Goal: Task Accomplishment & Management: Use online tool/utility

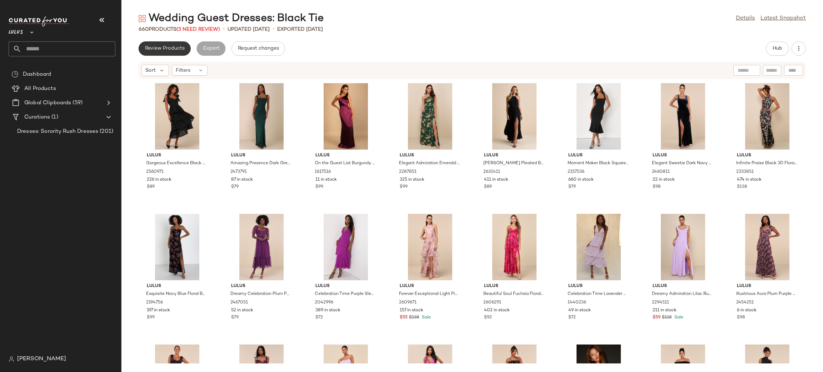
click at [166, 48] on span "Review Products" at bounding box center [165, 49] width 40 height 6
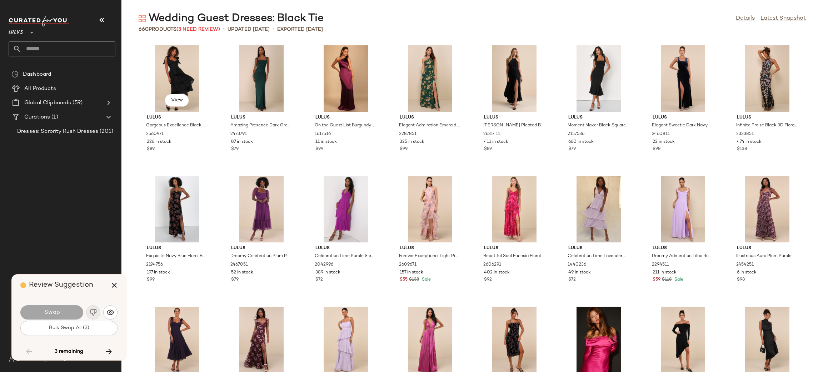
scroll to position [5752, 0]
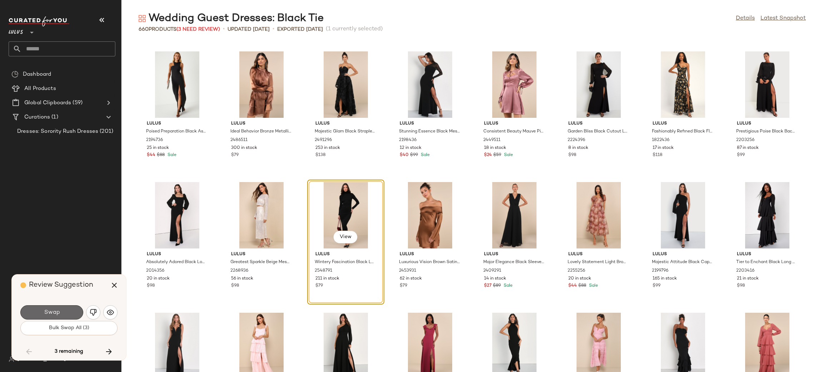
click at [71, 313] on button "Swap" at bounding box center [51, 312] width 63 height 14
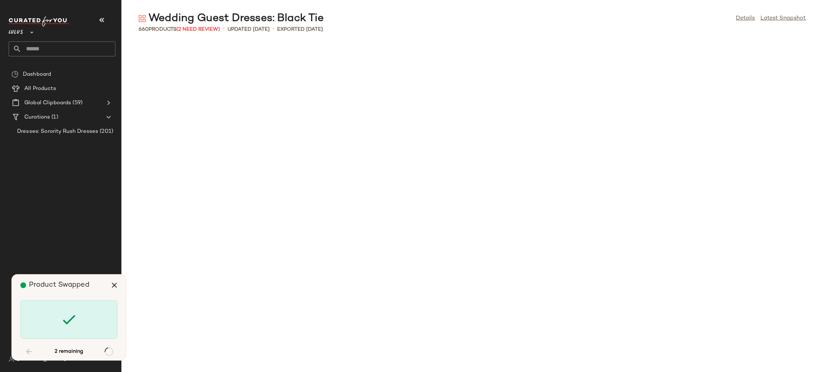
scroll to position [7451, 0]
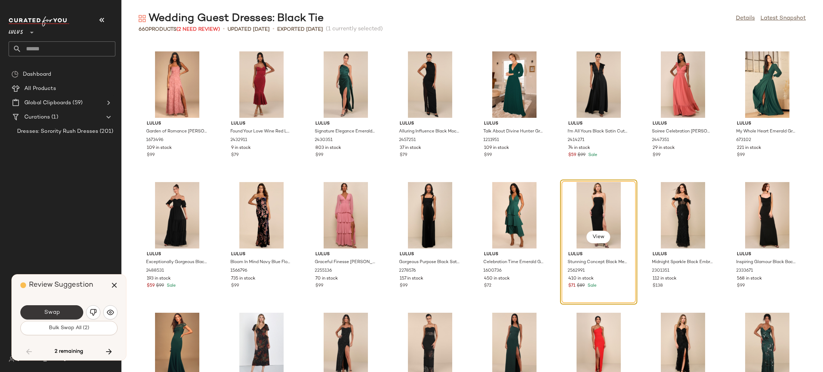
click at [72, 313] on button "Swap" at bounding box center [51, 312] width 63 height 14
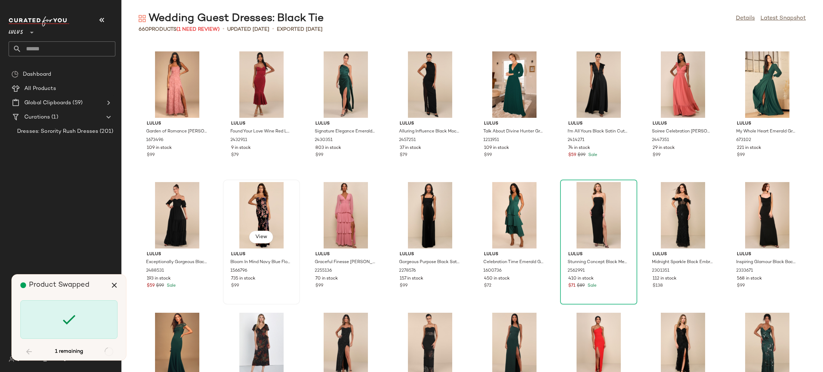
scroll to position [9935, 0]
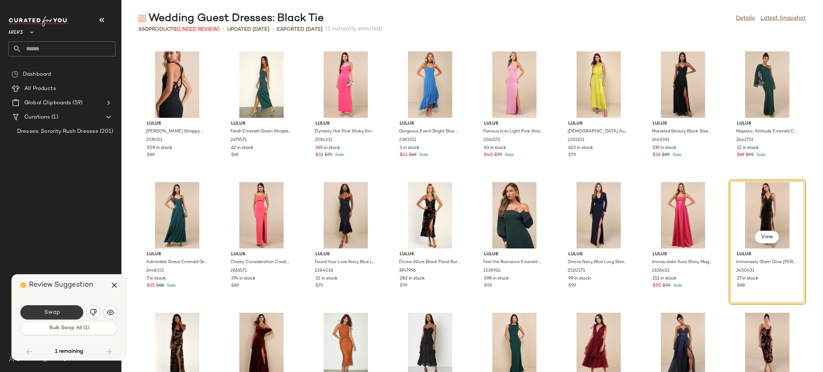
click at [52, 316] on button "Swap" at bounding box center [51, 312] width 63 height 14
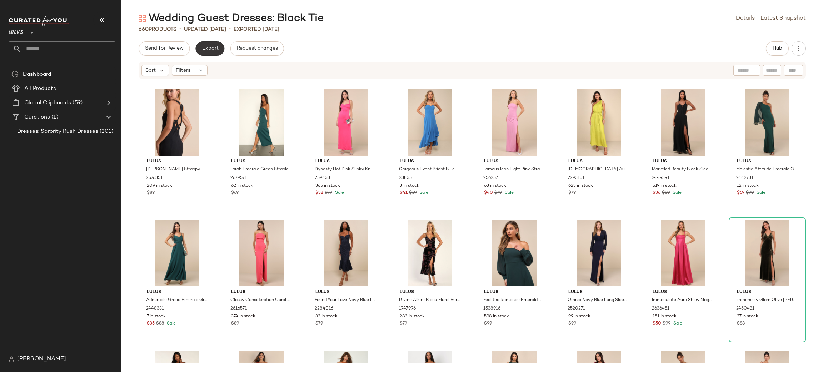
click at [212, 54] on button "Export" at bounding box center [209, 48] width 29 height 14
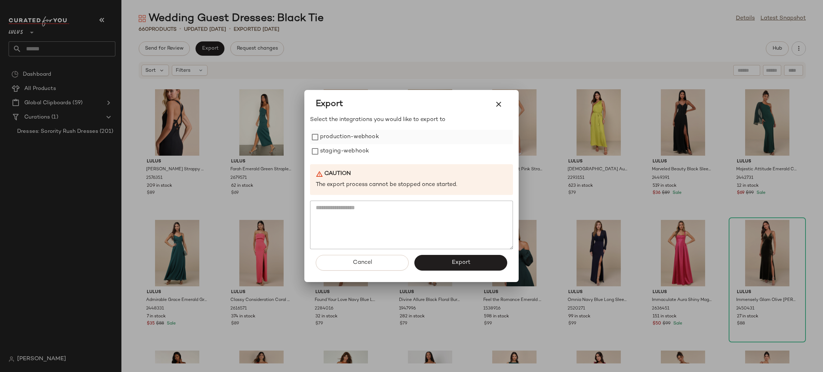
click at [336, 139] on label "production-webhook" at bounding box center [349, 137] width 59 height 14
click at [340, 145] on label "staging-webhook" at bounding box center [344, 151] width 49 height 14
click at [459, 264] on span "Export" at bounding box center [460, 262] width 19 height 7
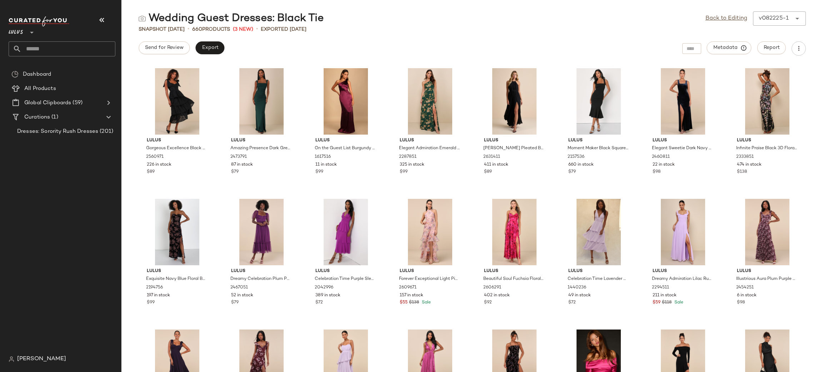
click at [211, 38] on div "Wedding Guest Dresses: Black Tie Back to Editing v082225-1 ****** Snapshot Aug …" at bounding box center [472, 191] width 702 height 361
click at [222, 46] on button "Export" at bounding box center [209, 47] width 29 height 13
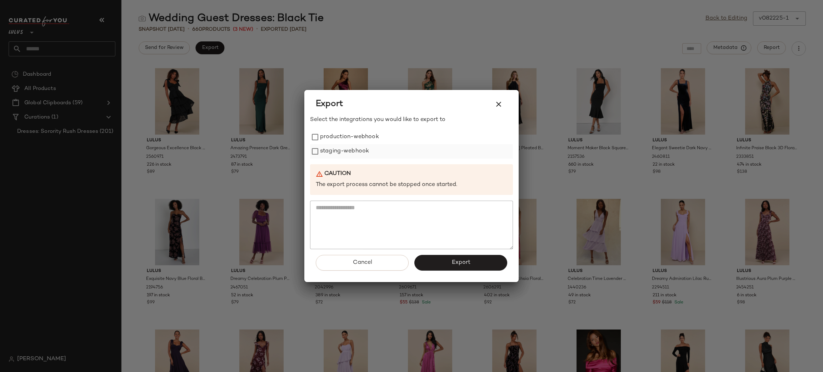
drag, startPoint x: 354, startPoint y: 143, endPoint x: 358, endPoint y: 157, distance: 15.0
click at [354, 144] on label "production-webhook" at bounding box center [349, 137] width 59 height 14
click at [361, 161] on div "Select the integrations you would like to export to production-webhook staging-…" at bounding box center [411, 183] width 203 height 134
click at [356, 155] on label "staging-webhook" at bounding box center [344, 151] width 49 height 14
click at [450, 258] on button "Export" at bounding box center [460, 263] width 93 height 16
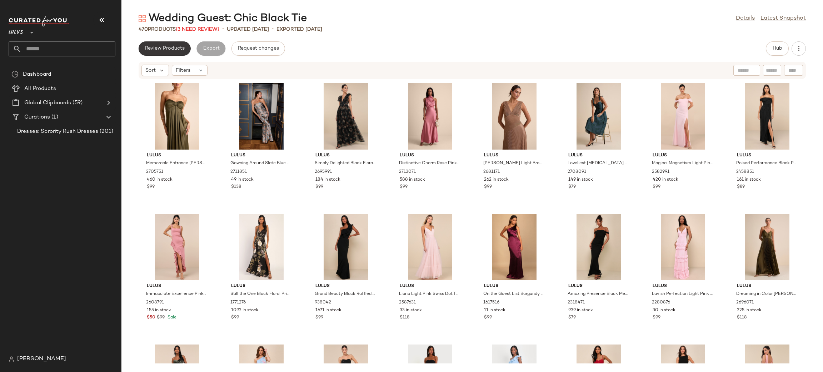
click at [165, 50] on span "Review Products" at bounding box center [165, 49] width 40 height 6
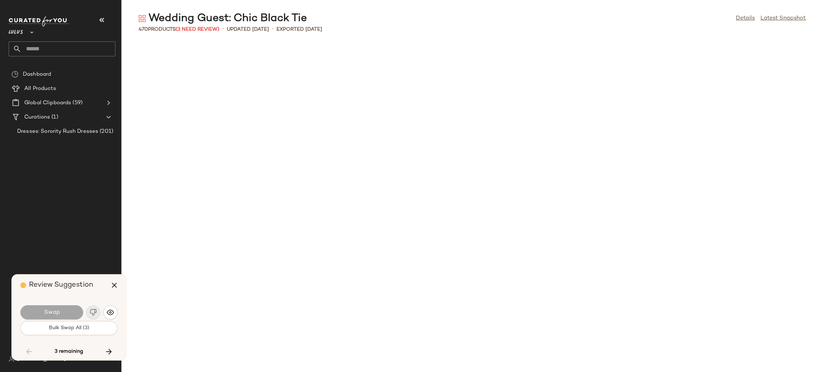
scroll to position [2091, 0]
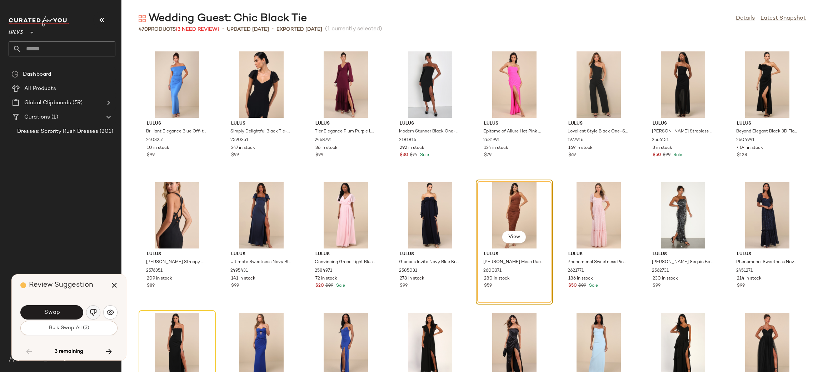
click at [95, 312] on img "button" at bounding box center [93, 312] width 7 height 7
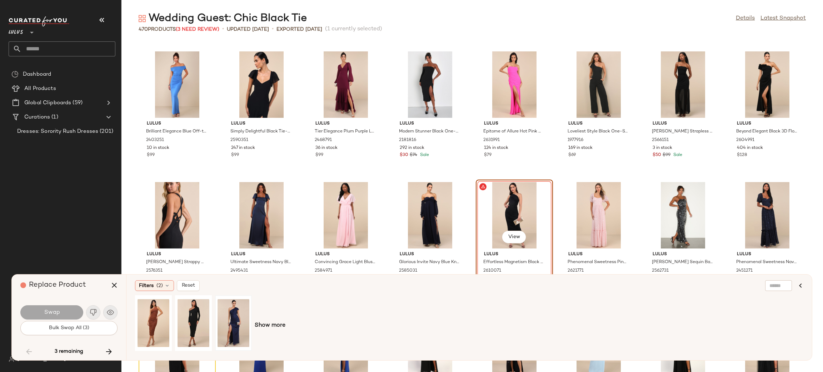
click at [249, 318] on div at bounding box center [234, 323] width 32 height 51
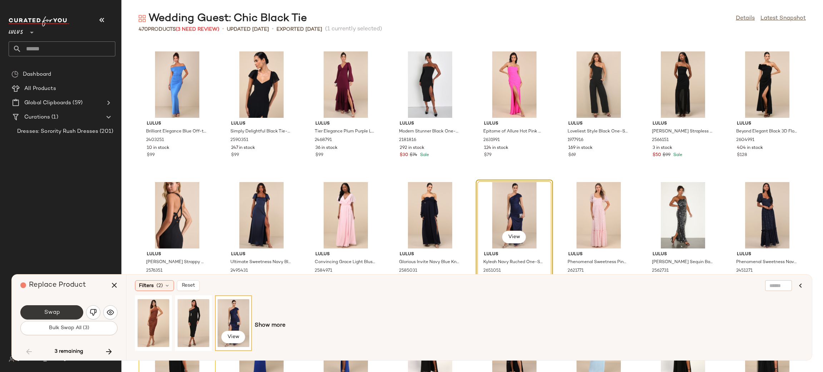
click at [72, 306] on button "Swap" at bounding box center [51, 312] width 63 height 14
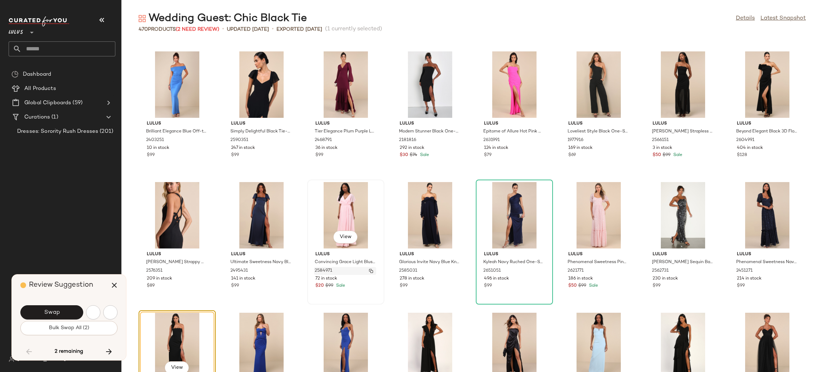
scroll to position [2222, 0]
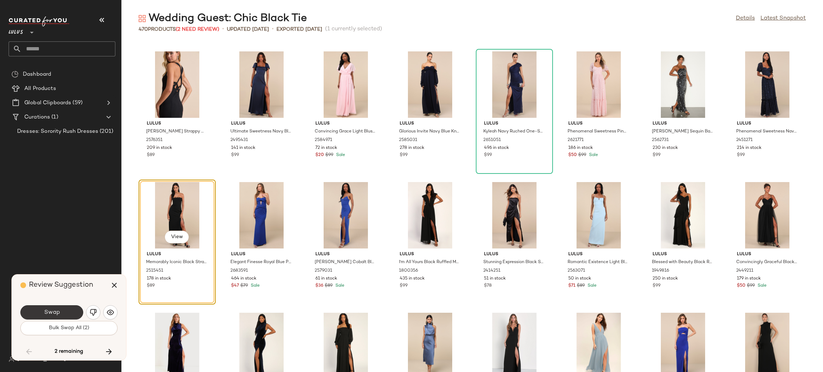
click at [61, 311] on button "Swap" at bounding box center [51, 312] width 63 height 14
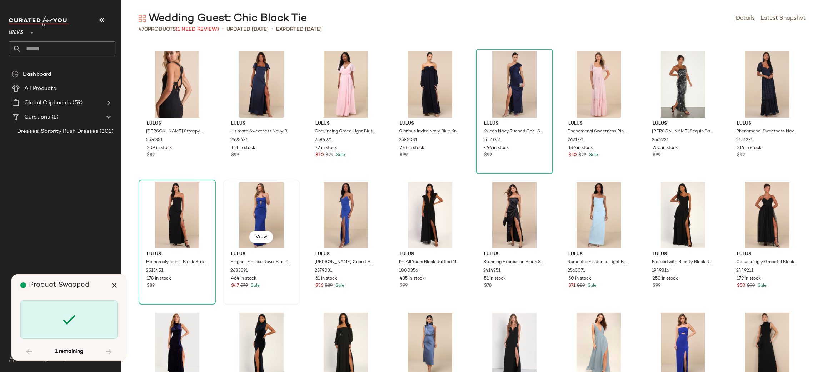
scroll to position [7190, 0]
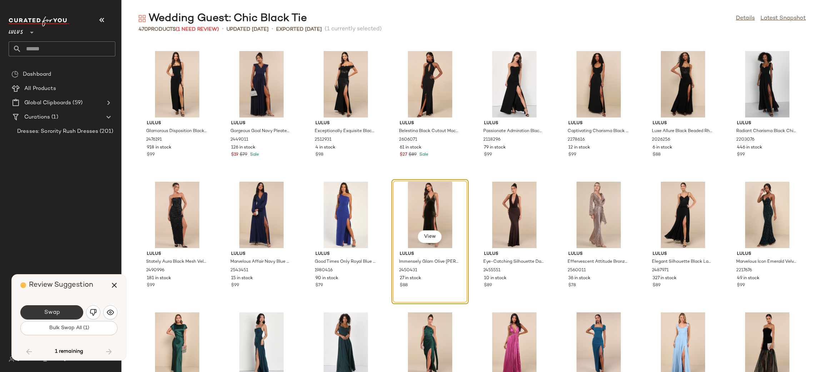
click at [64, 311] on button "Swap" at bounding box center [51, 312] width 63 height 14
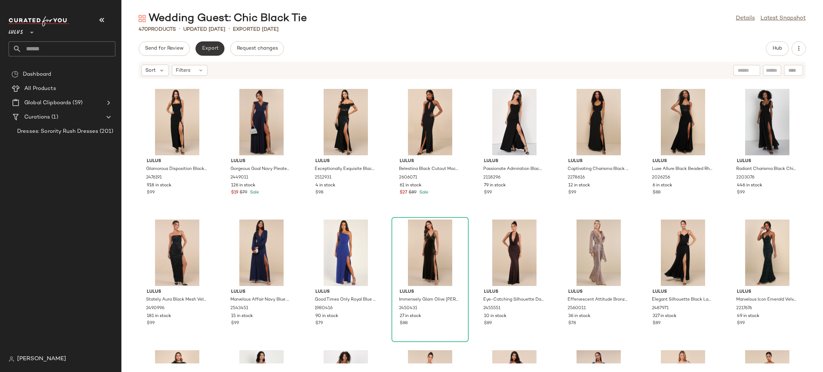
click at [214, 48] on span "Export" at bounding box center [209, 49] width 17 height 6
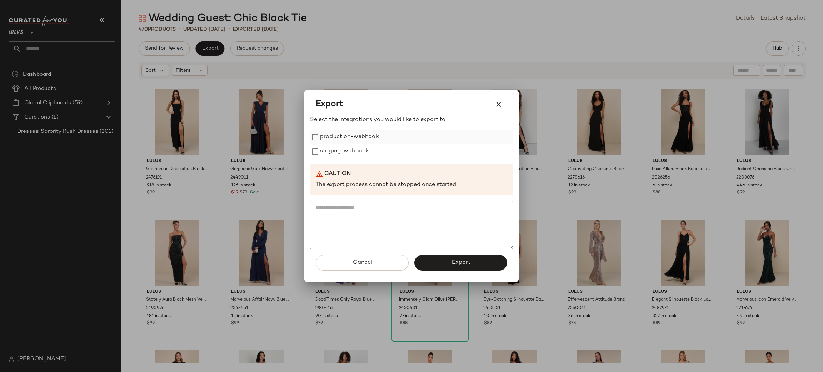
click at [360, 140] on label "production-webhook" at bounding box center [349, 137] width 59 height 14
click at [358, 146] on label "staging-webhook" at bounding box center [344, 151] width 49 height 14
click at [488, 265] on button "Export" at bounding box center [460, 263] width 93 height 16
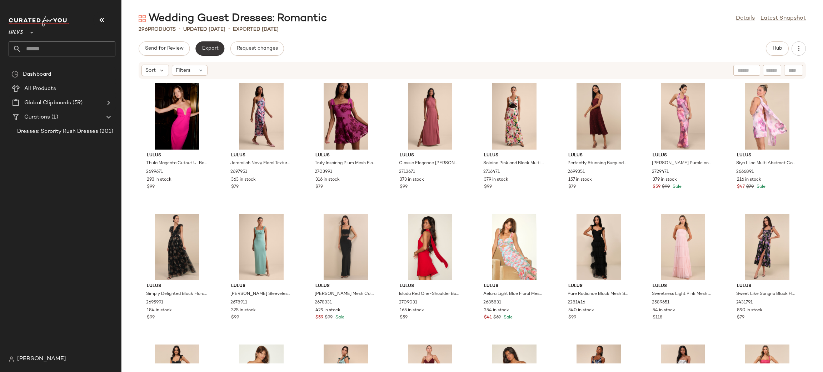
click at [218, 46] on button "Export" at bounding box center [209, 48] width 29 height 14
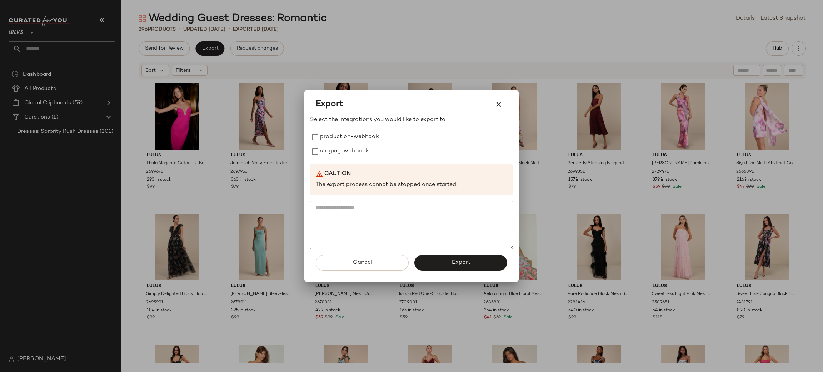
drag, startPoint x: 328, startPoint y: 138, endPoint x: 338, endPoint y: 161, distance: 25.3
click at [328, 139] on label "production-webhook" at bounding box center [349, 137] width 59 height 14
click at [341, 149] on label "staging-webhook" at bounding box center [344, 151] width 49 height 14
click at [467, 260] on span "Export" at bounding box center [460, 262] width 19 height 7
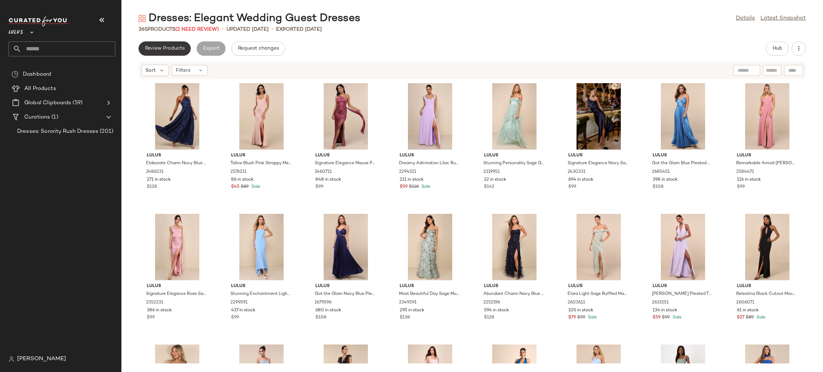
click at [163, 48] on span "Review Products" at bounding box center [165, 49] width 40 height 6
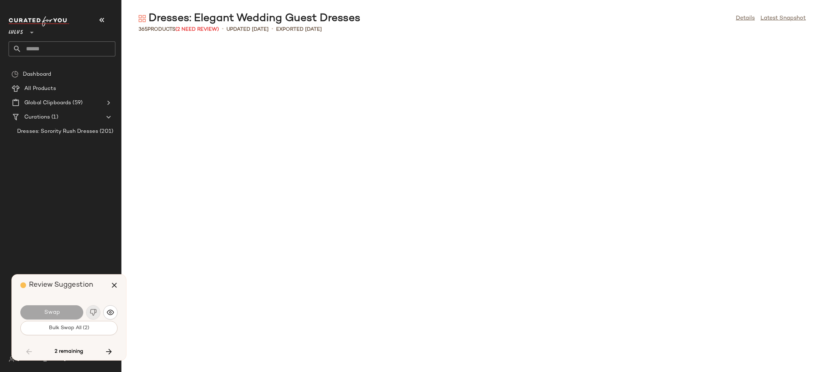
scroll to position [4706, 0]
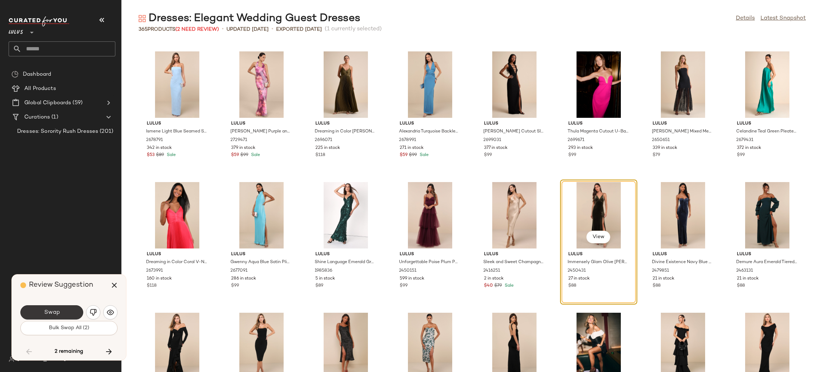
click at [48, 310] on span "Swap" at bounding box center [52, 312] width 16 height 7
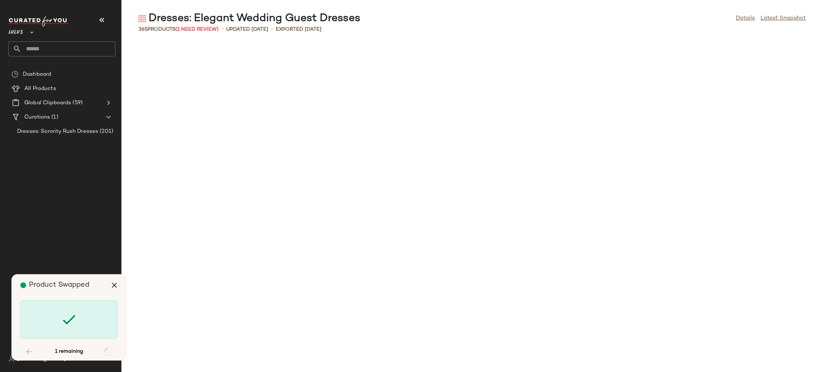
scroll to position [5360, 0]
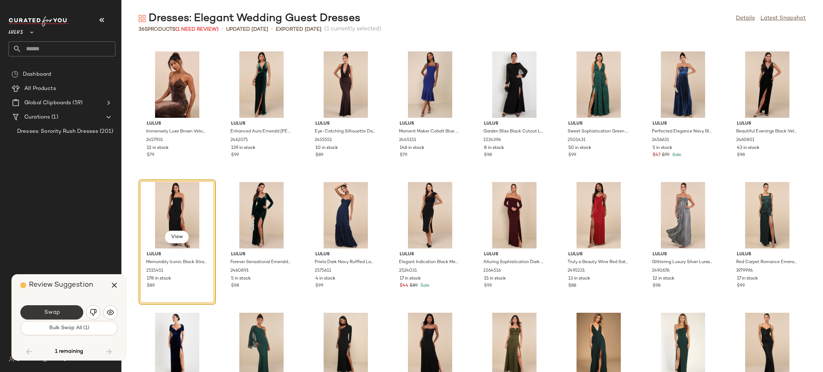
click at [64, 314] on button "Swap" at bounding box center [51, 312] width 63 height 14
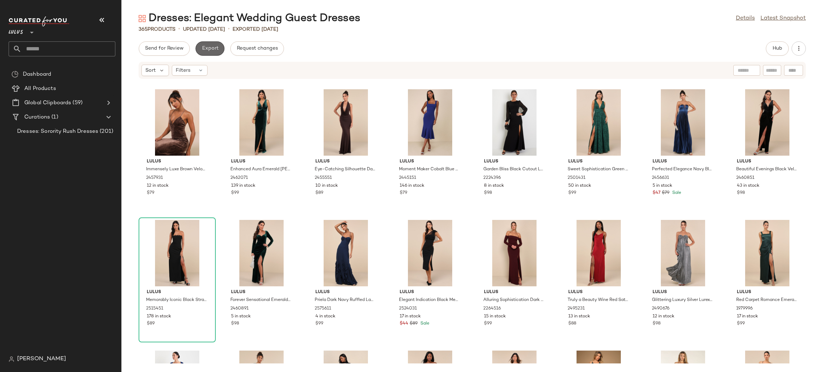
click at [212, 49] on span "Export" at bounding box center [209, 49] width 17 height 6
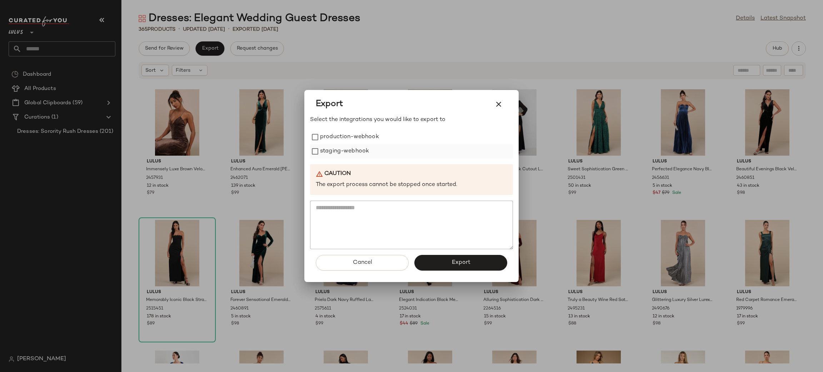
drag, startPoint x: 325, startPoint y: 131, endPoint x: 332, endPoint y: 150, distance: 20.0
click at [328, 134] on label "production-webhook" at bounding box center [349, 137] width 59 height 14
click at [334, 156] on label "staging-webhook" at bounding box center [344, 151] width 49 height 14
click at [453, 265] on span "Export" at bounding box center [460, 262] width 19 height 7
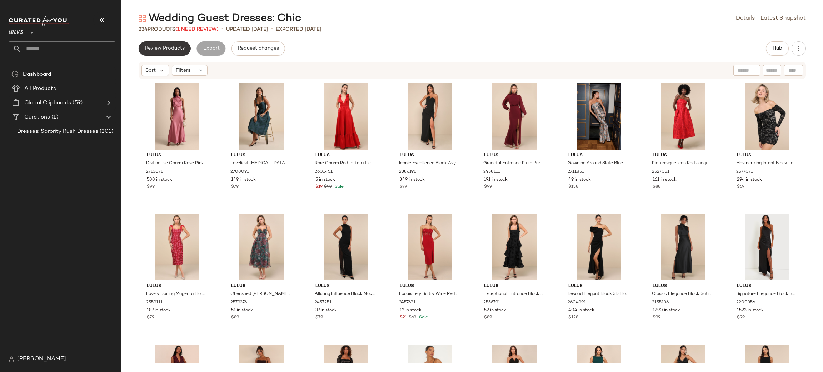
click at [163, 51] on button "Review Products" at bounding box center [165, 48] width 52 height 14
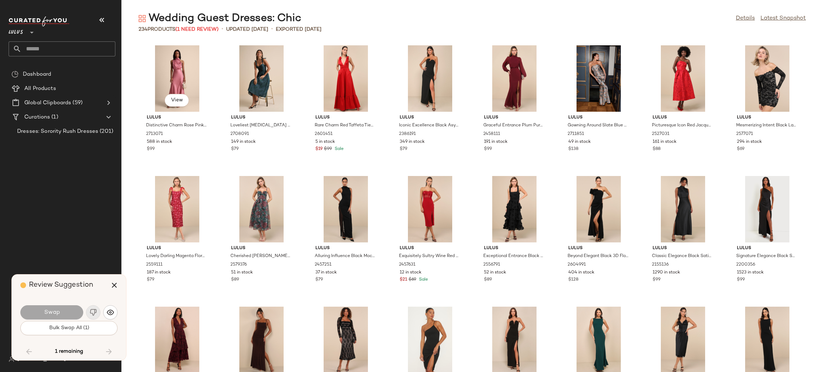
scroll to position [3399, 0]
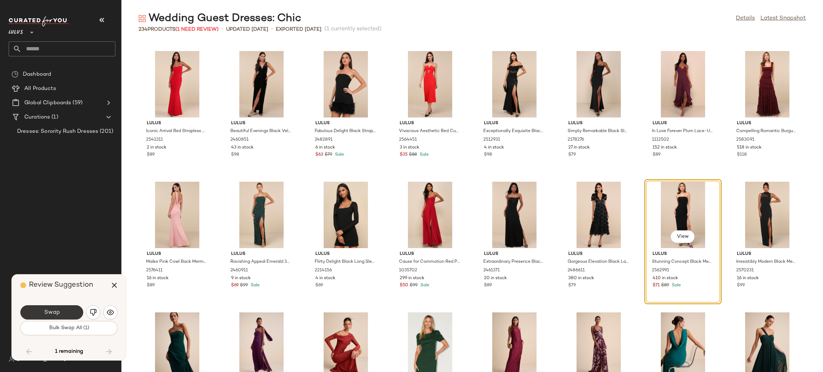
click at [58, 314] on span "Swap" at bounding box center [52, 312] width 16 height 7
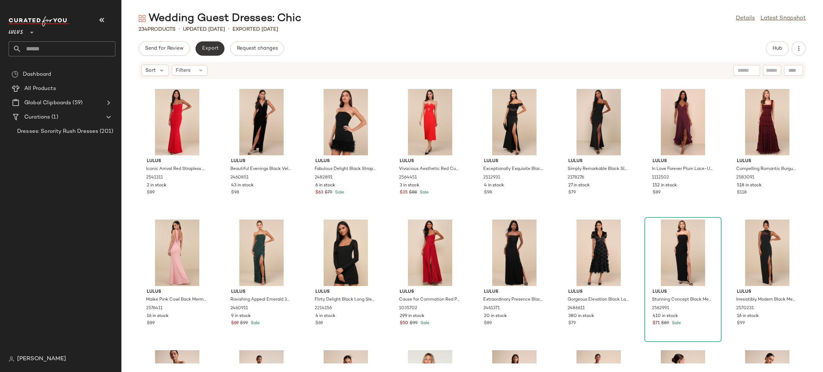
click at [206, 48] on span "Export" at bounding box center [209, 49] width 17 height 6
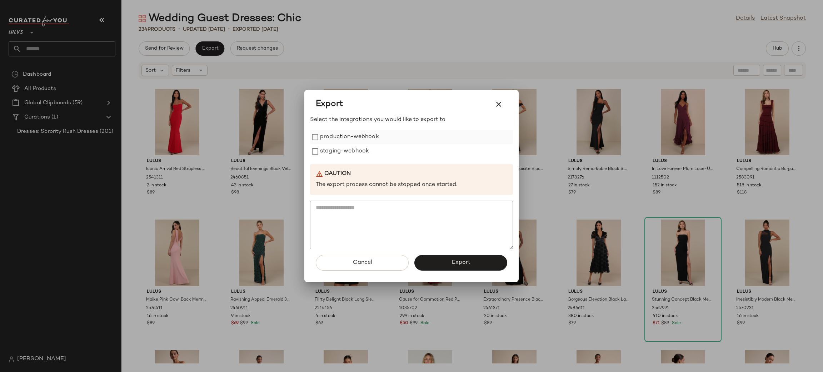
click at [337, 138] on label "production-webhook" at bounding box center [349, 137] width 59 height 14
drag, startPoint x: 336, startPoint y: 146, endPoint x: 344, endPoint y: 153, distance: 11.1
click at [337, 146] on label "staging-webhook" at bounding box center [344, 151] width 49 height 14
click at [477, 270] on button "Export" at bounding box center [460, 263] width 93 height 16
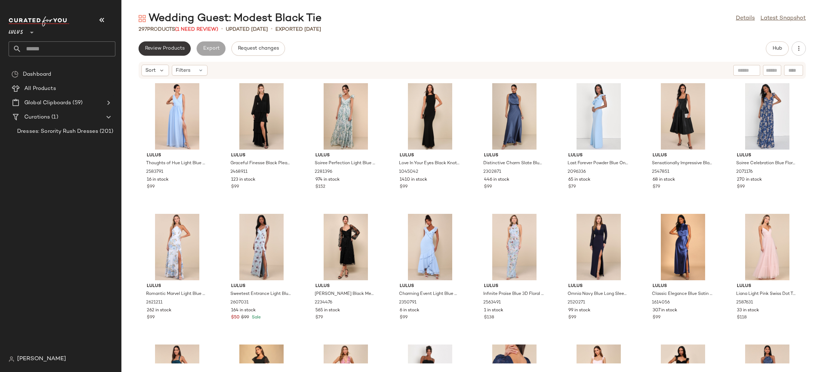
click at [170, 45] on button "Review Products" at bounding box center [165, 48] width 52 height 14
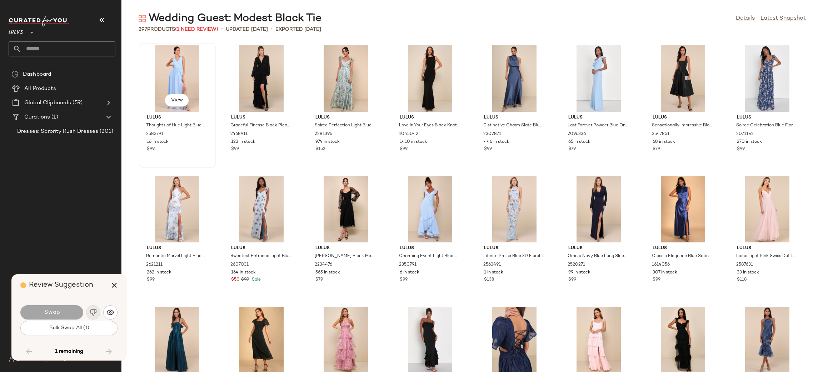
scroll to position [3268, 0]
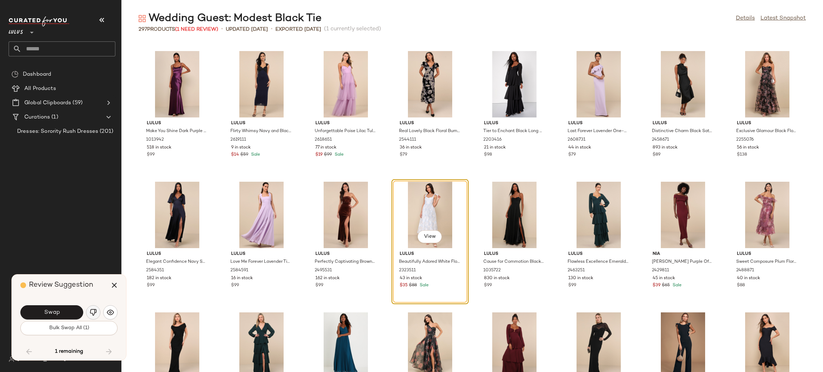
click at [87, 315] on button "button" at bounding box center [93, 312] width 14 height 14
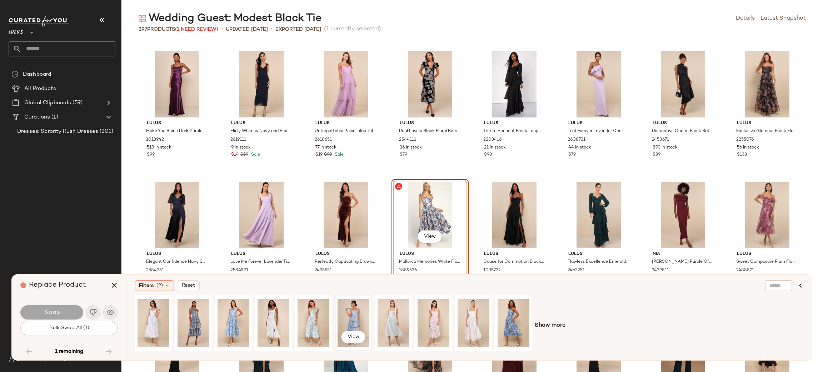
click at [341, 313] on div "View" at bounding box center [354, 323] width 32 height 51
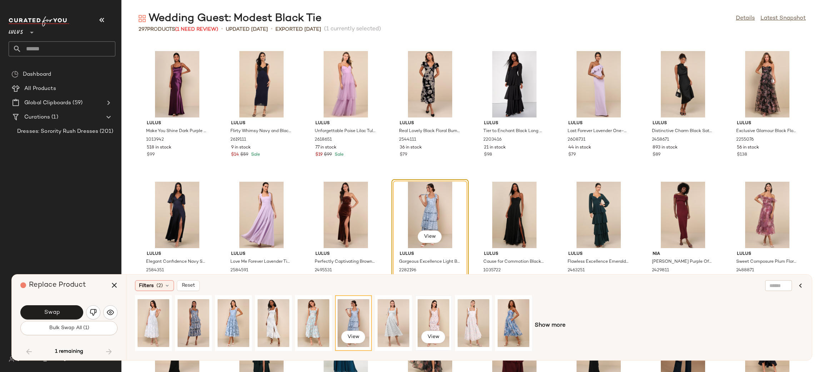
click at [420, 324] on div "View" at bounding box center [434, 323] width 32 height 51
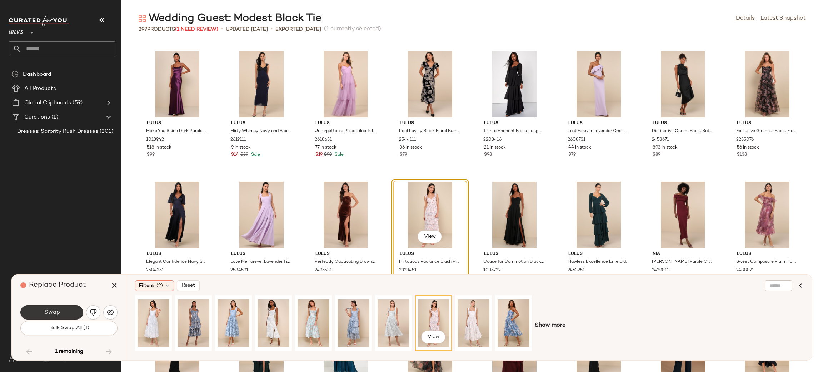
click at [55, 311] on span "Swap" at bounding box center [52, 312] width 16 height 7
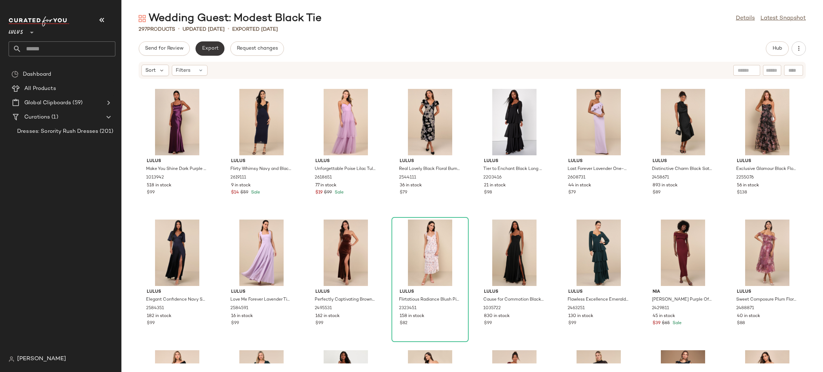
click at [215, 51] on span "Export" at bounding box center [209, 49] width 17 height 6
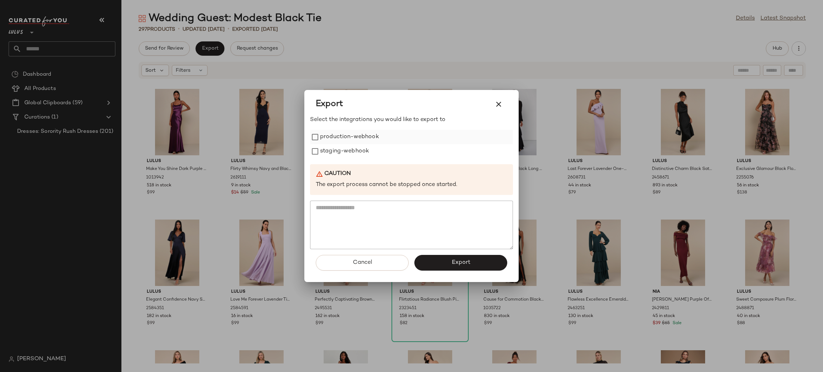
click at [335, 138] on label "production-webhook" at bounding box center [349, 137] width 59 height 14
click at [340, 148] on label "staging-webhook" at bounding box center [344, 151] width 49 height 14
click at [455, 260] on span "Export" at bounding box center [460, 262] width 19 height 7
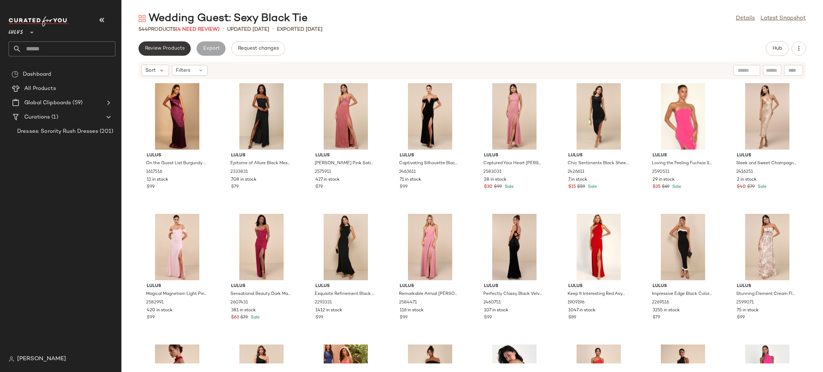
click at [179, 45] on button "Review Products" at bounding box center [165, 48] width 52 height 14
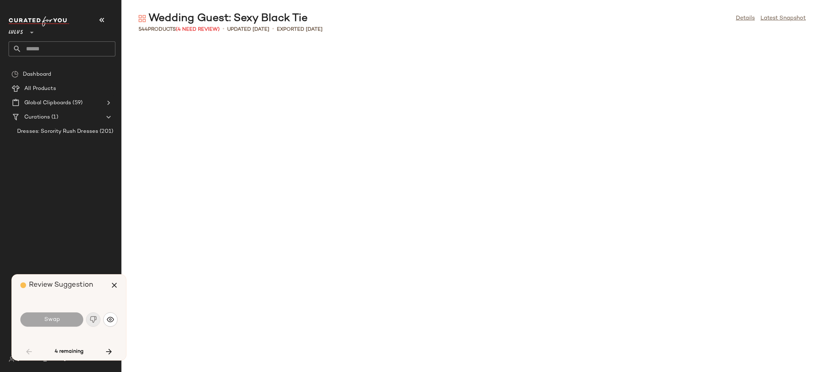
scroll to position [915, 0]
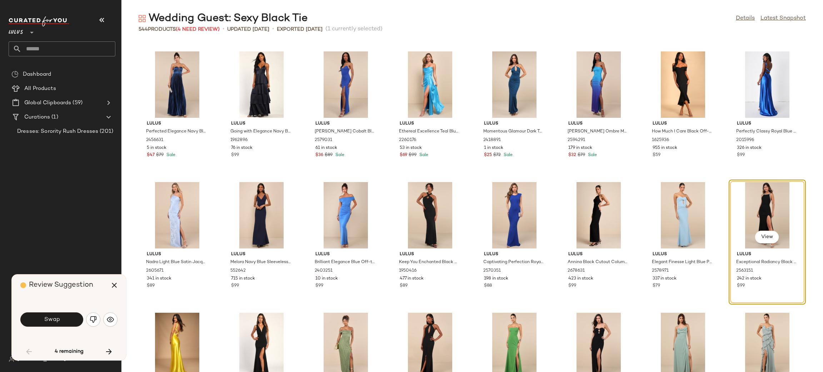
click at [48, 332] on div "Swap" at bounding box center [68, 319] width 97 height 39
click at [46, 326] on button "Swap" at bounding box center [51, 320] width 63 height 14
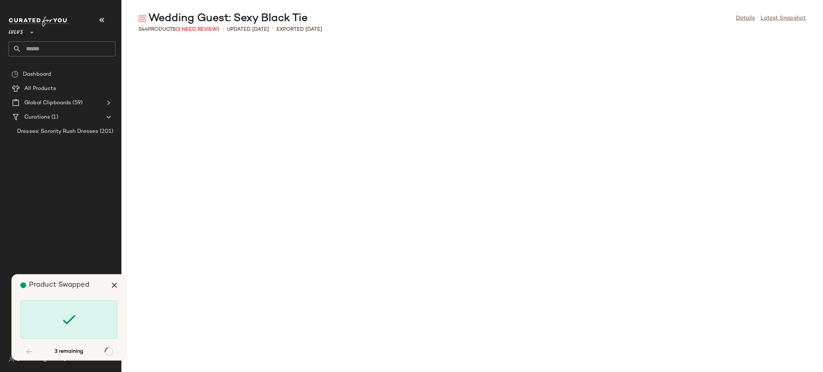
scroll to position [2614, 0]
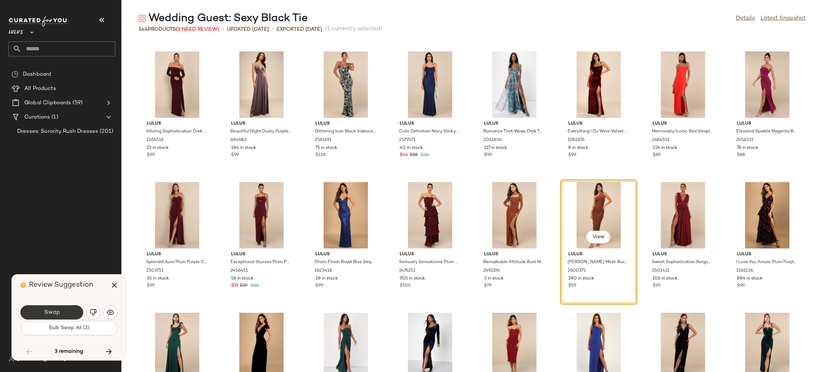
click at [60, 313] on button "Swap" at bounding box center [51, 312] width 63 height 14
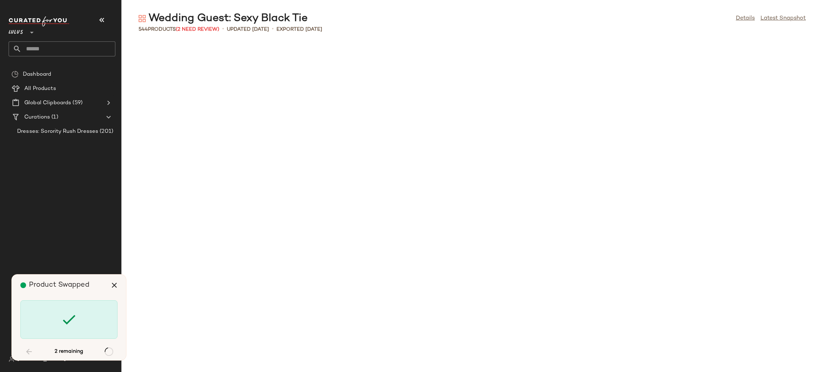
scroll to position [3791, 0]
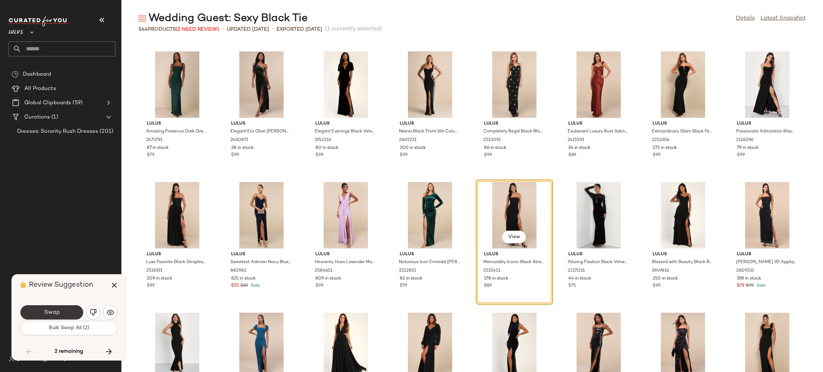
click at [65, 308] on button "Swap" at bounding box center [51, 312] width 63 height 14
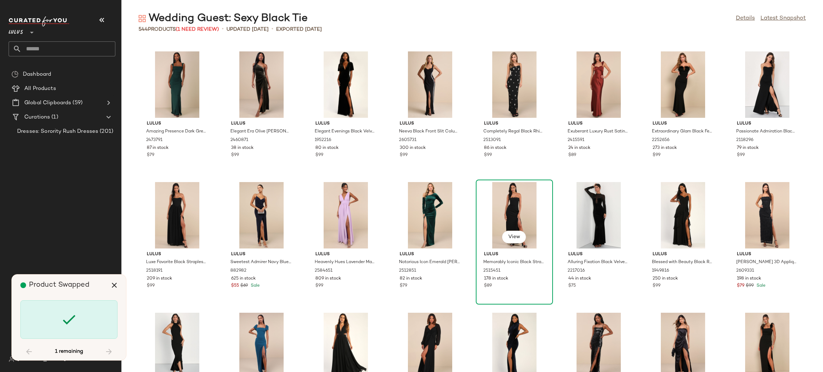
scroll to position [8497, 0]
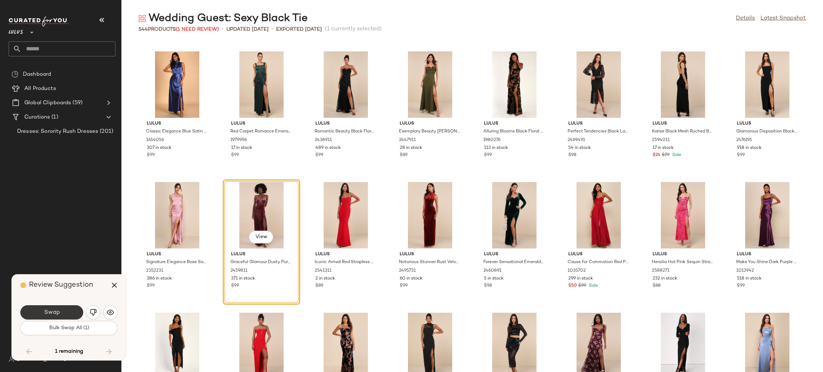
click at [49, 315] on button "Swap" at bounding box center [51, 312] width 63 height 14
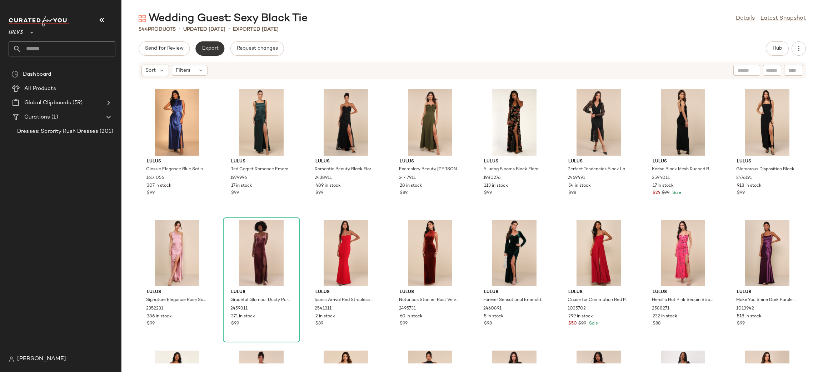
click at [198, 47] on button "Export" at bounding box center [209, 48] width 29 height 14
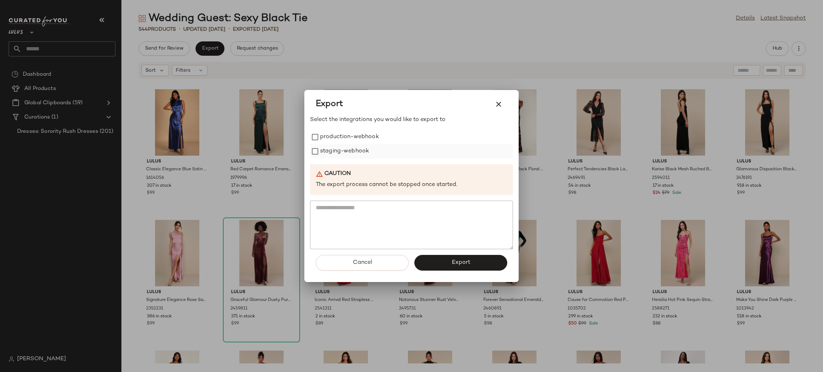
drag, startPoint x: 360, startPoint y: 140, endPoint x: 356, endPoint y: 149, distance: 9.6
click at [360, 141] on label "production-webhook" at bounding box center [349, 137] width 59 height 14
click at [356, 149] on label "staging-webhook" at bounding box center [344, 151] width 49 height 14
click at [468, 264] on span "Export" at bounding box center [460, 262] width 19 height 7
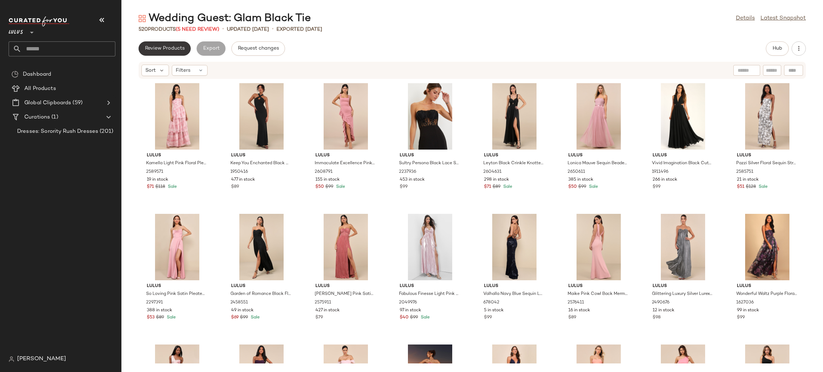
click at [168, 46] on span "Review Products" at bounding box center [165, 49] width 40 height 6
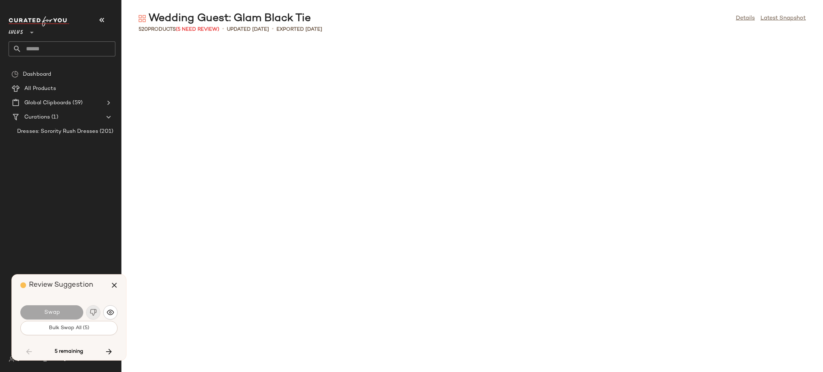
scroll to position [3007, 0]
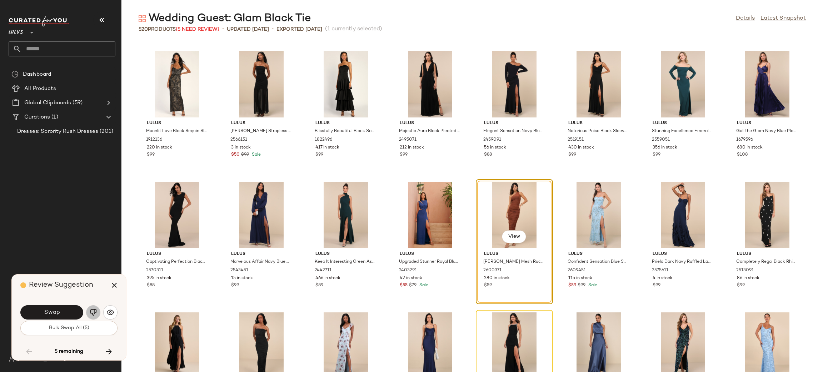
click at [94, 314] on img "button" at bounding box center [93, 312] width 7 height 7
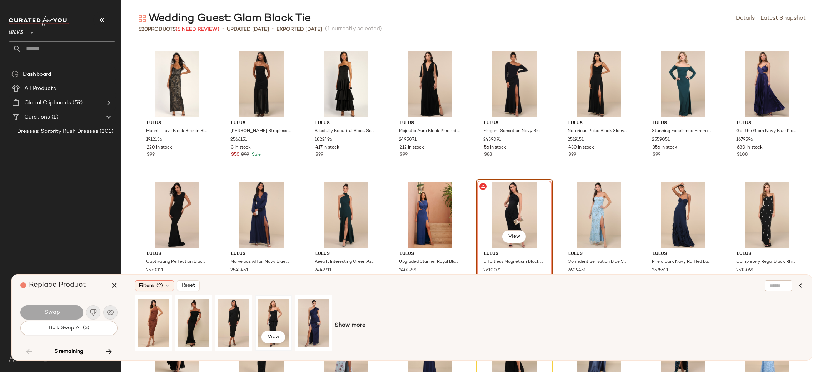
click at [285, 323] on div "View" at bounding box center [274, 323] width 32 height 51
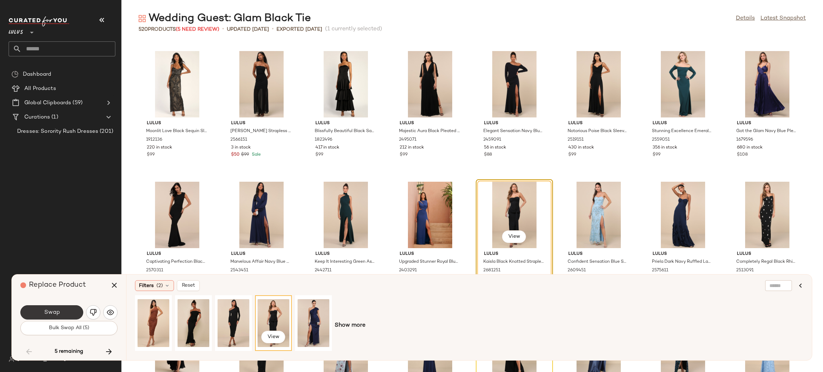
click at [72, 312] on button "Swap" at bounding box center [51, 312] width 63 height 14
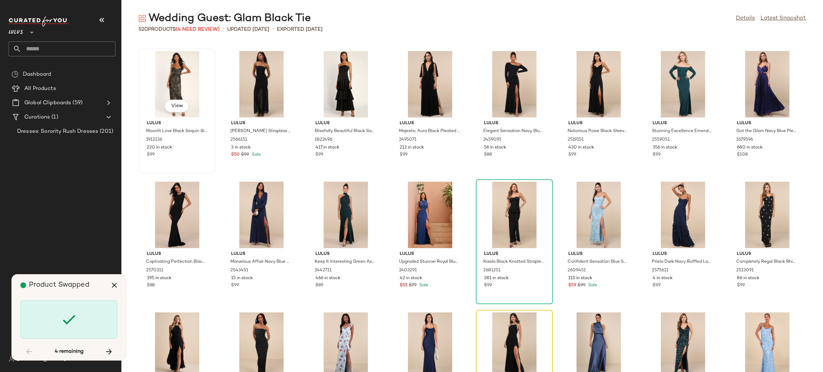
scroll to position [3138, 0]
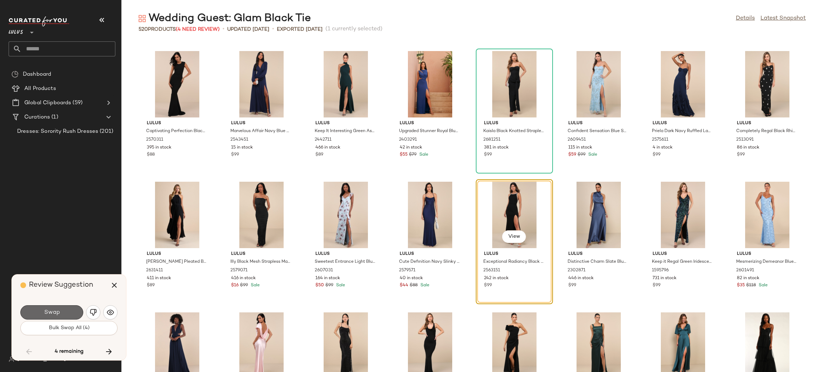
click at [66, 307] on button "Swap" at bounding box center [51, 312] width 63 height 14
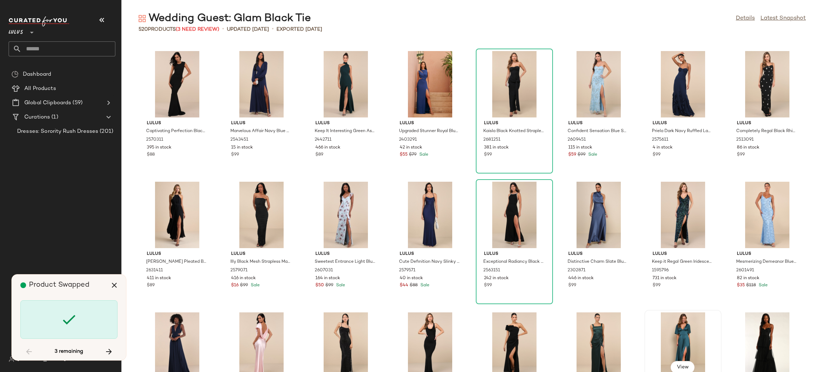
scroll to position [4967, 0]
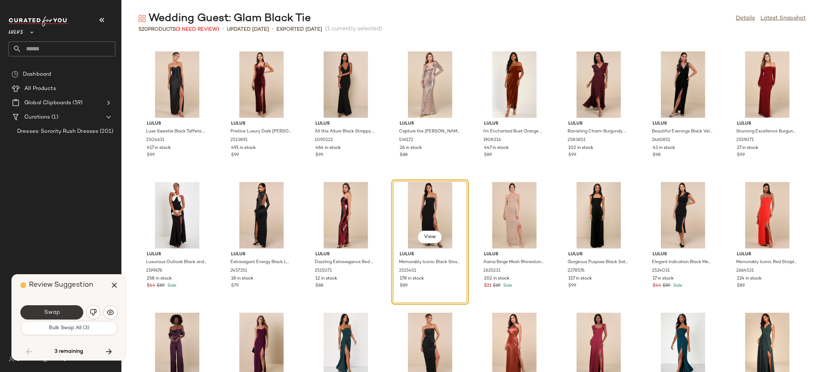
click at [47, 311] on span "Swap" at bounding box center [52, 312] width 16 height 7
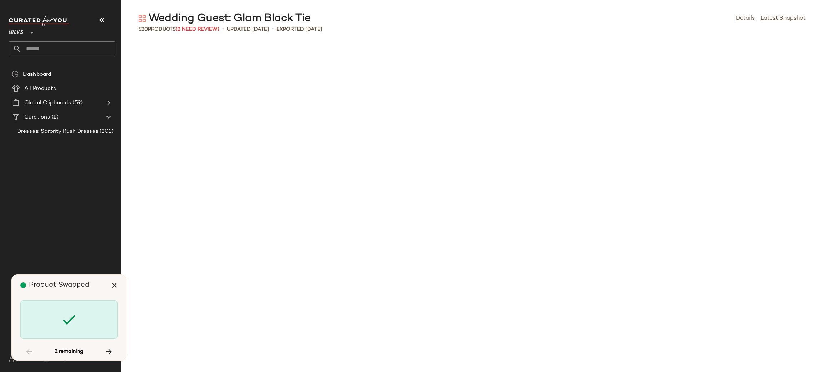
scroll to position [7582, 0]
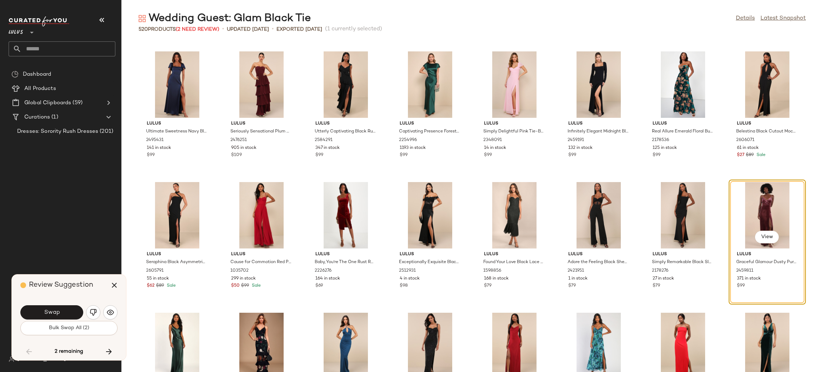
click at [67, 311] on button "Swap" at bounding box center [51, 312] width 63 height 14
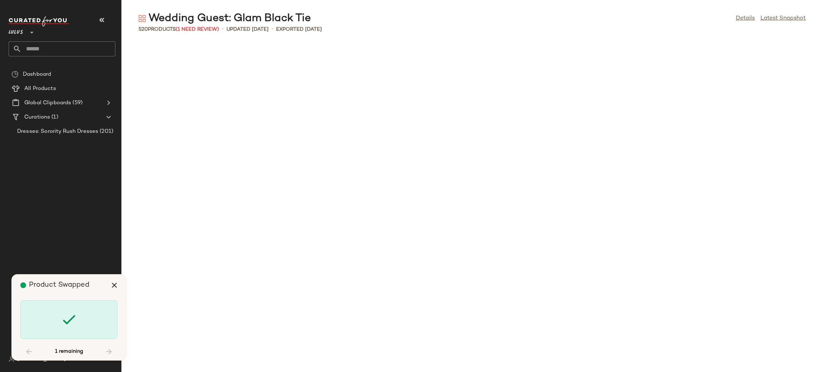
scroll to position [8168, 0]
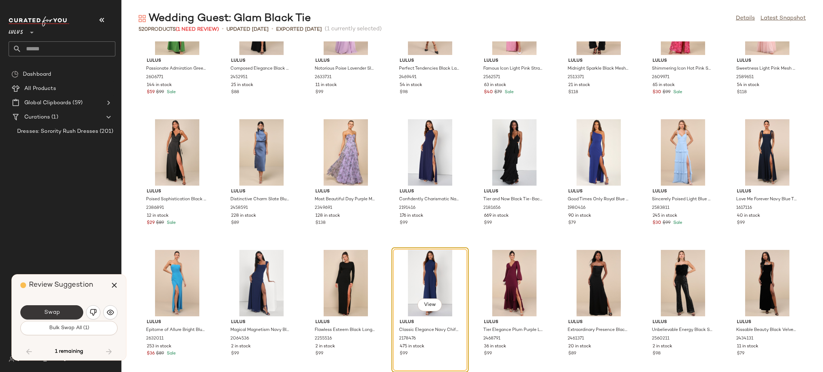
click at [68, 310] on button "Swap" at bounding box center [51, 312] width 63 height 14
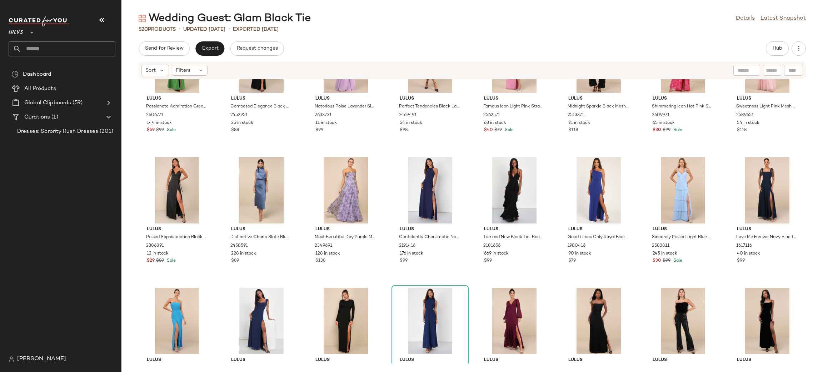
click at [215, 57] on div "Send for Review Export Request changes Hub Sort Filters Lulus Passionate Admira…" at bounding box center [472, 206] width 702 height 331
click at [209, 50] on span "Export" at bounding box center [209, 49] width 17 height 6
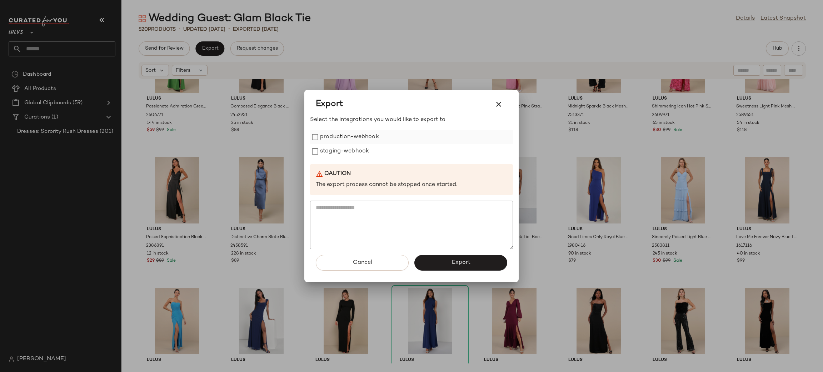
click at [339, 140] on label "production-webhook" at bounding box center [349, 137] width 59 height 14
click at [346, 147] on label "staging-webhook" at bounding box center [344, 151] width 49 height 14
click at [460, 262] on span "Export" at bounding box center [460, 262] width 19 height 7
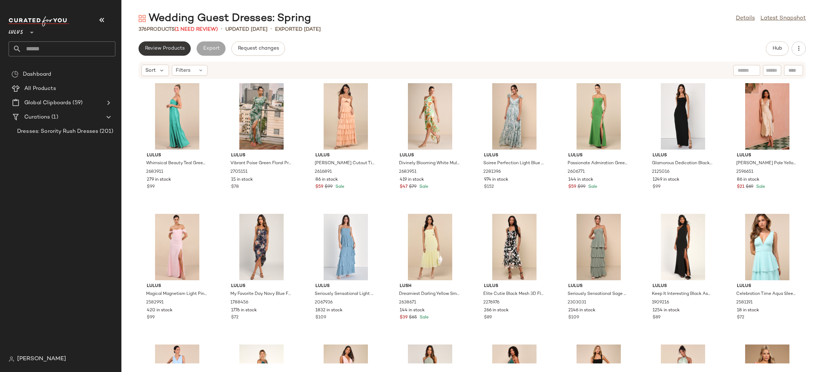
click at [174, 45] on button "Review Products" at bounding box center [165, 48] width 52 height 14
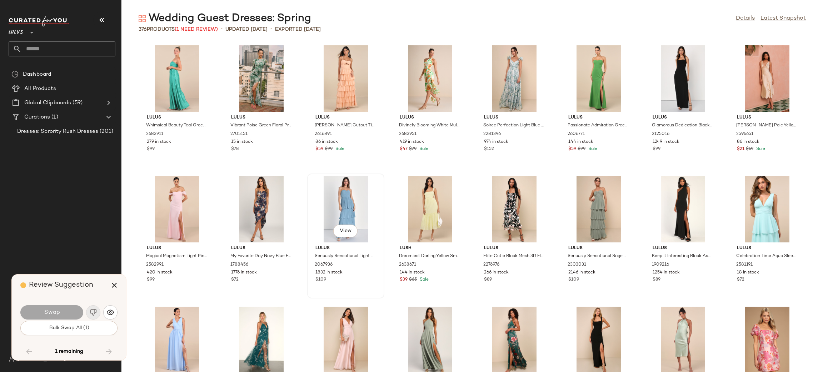
scroll to position [4967, 0]
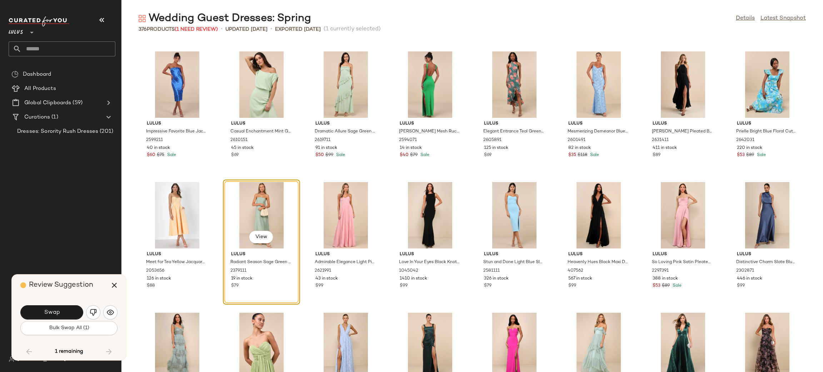
click at [61, 314] on button "Swap" at bounding box center [51, 312] width 63 height 14
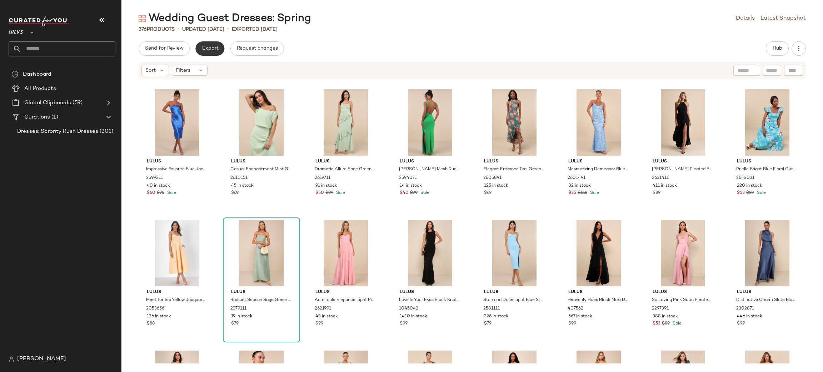
click at [206, 53] on button "Export" at bounding box center [209, 48] width 29 height 14
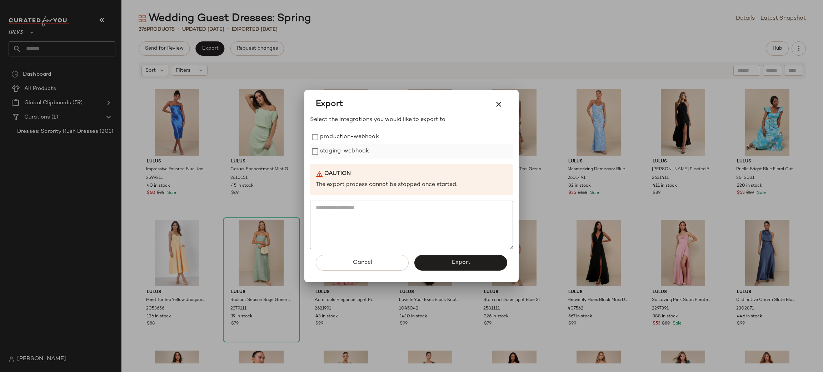
click at [325, 145] on label "staging-webhook" at bounding box center [344, 151] width 49 height 14
click at [333, 138] on label "production-webhook" at bounding box center [349, 137] width 59 height 14
click at [446, 256] on button "Export" at bounding box center [460, 263] width 93 height 16
